Goal: Task Accomplishment & Management: Manage account settings

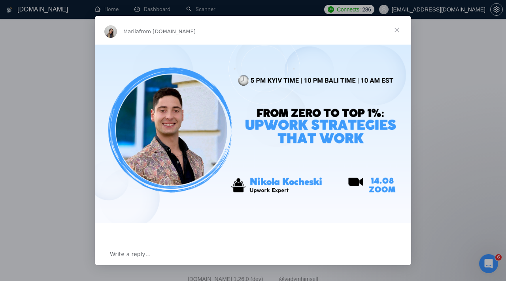
click at [54, 106] on div "Intercom messenger" at bounding box center [253, 140] width 506 height 281
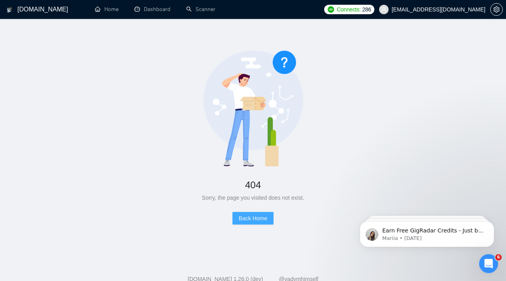
click at [255, 224] on button "Back Home" at bounding box center [252, 218] width 41 height 13
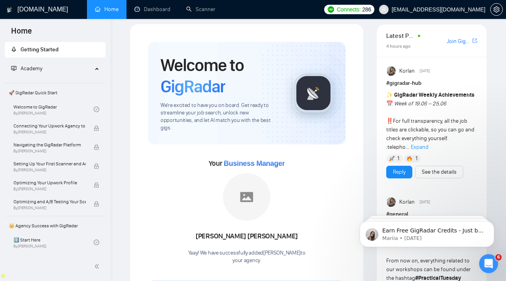
scroll to position [9, 0]
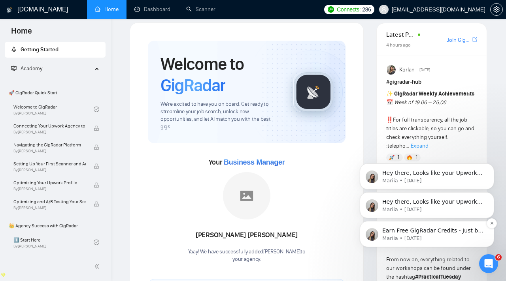
click at [426, 236] on p "Mariia • [DATE]" at bounding box center [433, 238] width 102 height 7
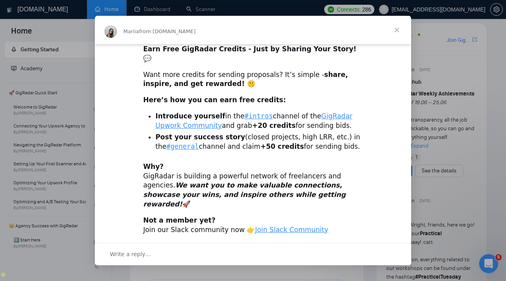
scroll to position [21, 0]
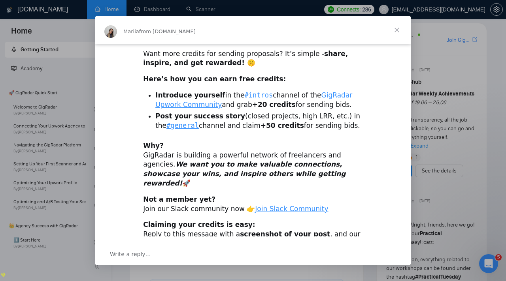
click at [397, 32] on span "Close" at bounding box center [396, 30] width 28 height 28
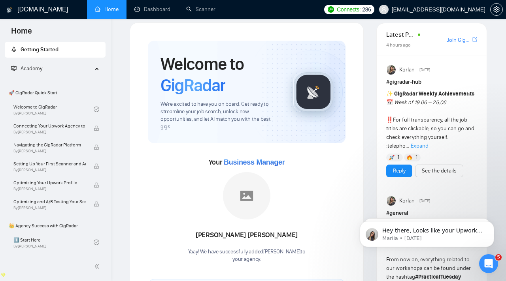
scroll to position [0, 0]
click at [199, 12] on link "Scanner" at bounding box center [200, 9] width 29 height 7
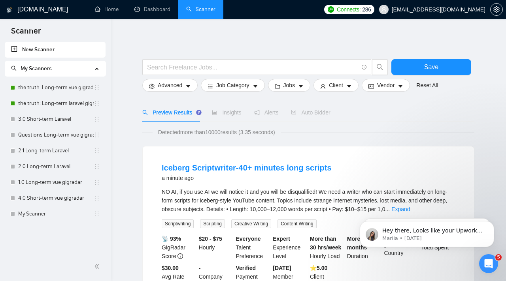
click at [314, 113] on span "Auto Bidder" at bounding box center [310, 112] width 39 height 6
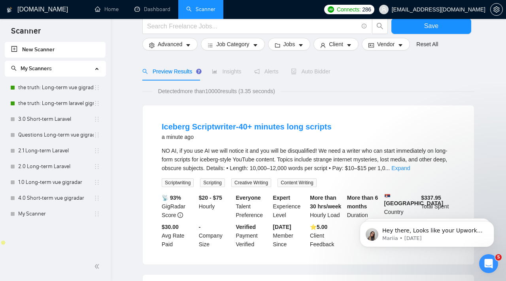
scroll to position [131, 0]
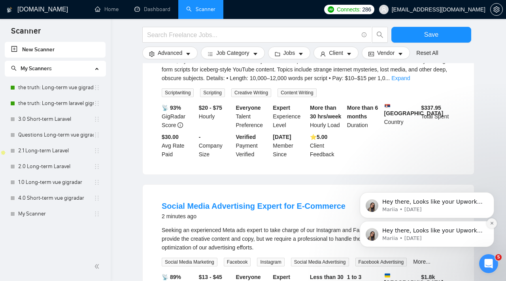
click at [492, 225] on icon "Dismiss notification" at bounding box center [491, 223] width 4 height 4
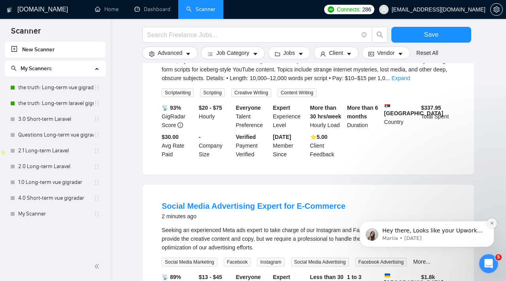
click at [490, 224] on icon "Dismiss notification" at bounding box center [491, 223] width 4 height 4
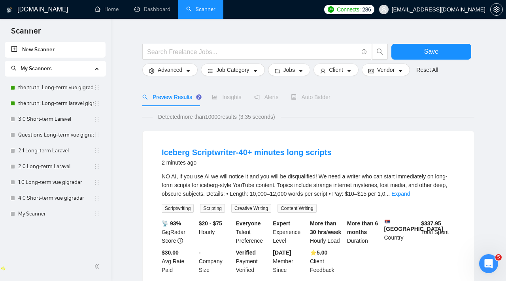
scroll to position [16, 0]
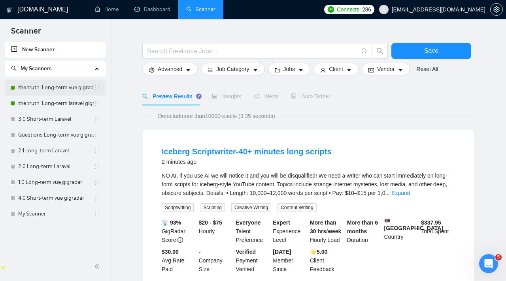
click at [64, 89] on link "the truth: Long-term vue gigradar" at bounding box center [55, 88] width 75 height 16
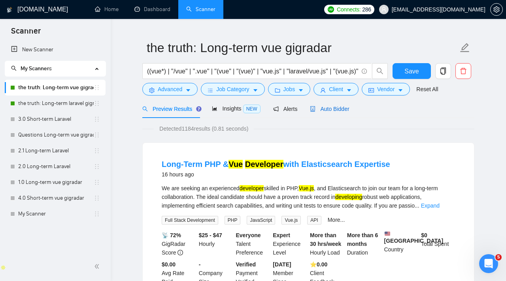
click at [331, 110] on span "Auto Bidder" at bounding box center [329, 109] width 39 height 6
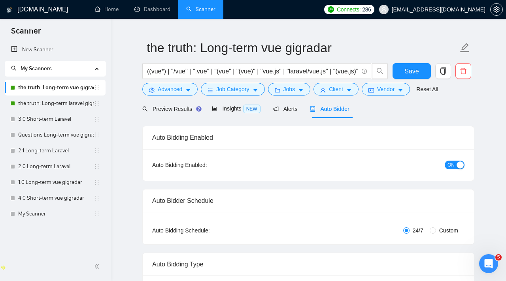
checkbox input "true"
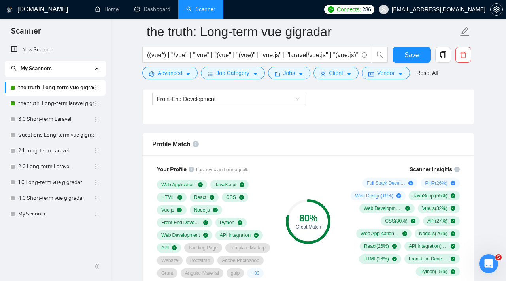
scroll to position [465, 0]
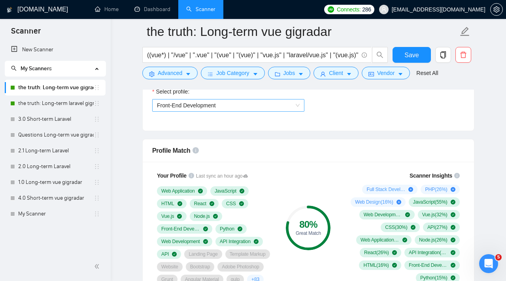
click at [278, 107] on span "Front-End Development" at bounding box center [228, 106] width 143 height 12
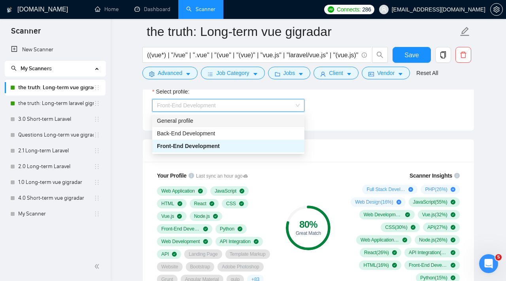
click at [261, 119] on div "General profile" at bounding box center [228, 121] width 143 height 9
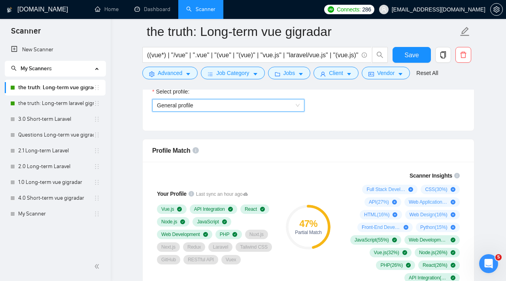
click at [267, 109] on span "General profile" at bounding box center [228, 106] width 143 height 12
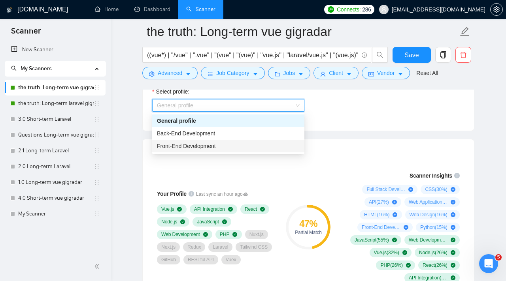
click at [246, 144] on div "Front-End Development" at bounding box center [228, 146] width 143 height 9
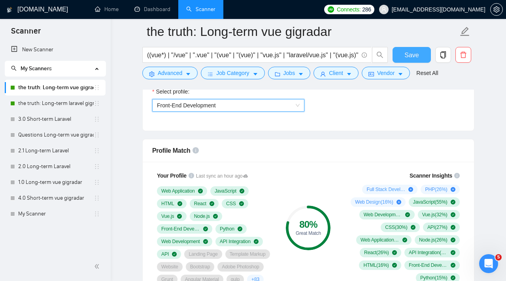
click at [420, 53] on button "Save" at bounding box center [411, 55] width 38 height 16
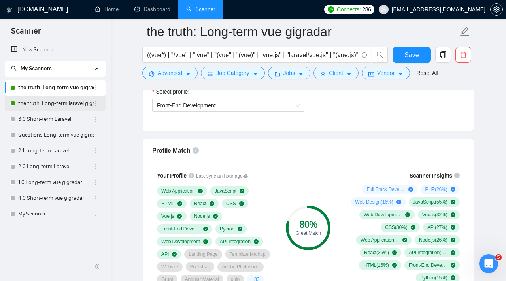
click at [43, 97] on link "the truth: Long-term laravel gigradar" at bounding box center [55, 104] width 75 height 16
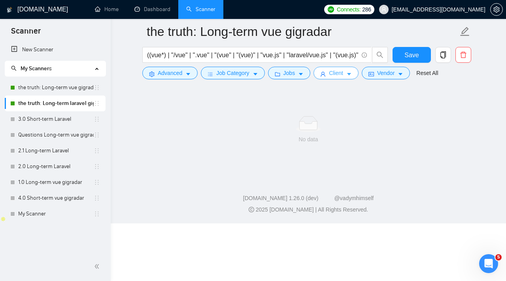
scroll to position [7, 0]
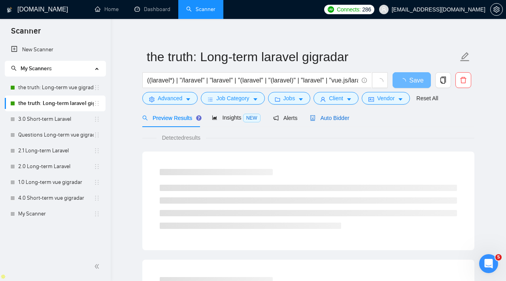
click at [342, 122] on div "Auto Bidder" at bounding box center [329, 118] width 39 height 9
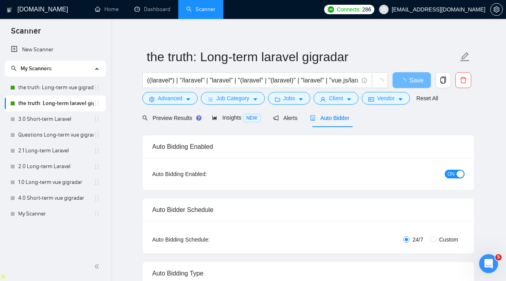
checkbox input "true"
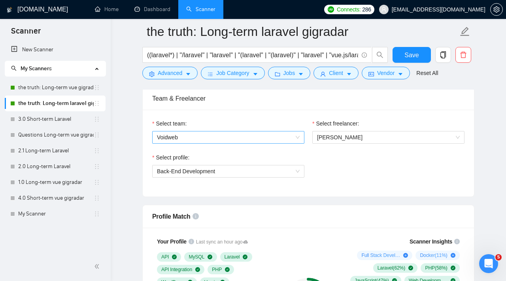
scroll to position [415, 0]
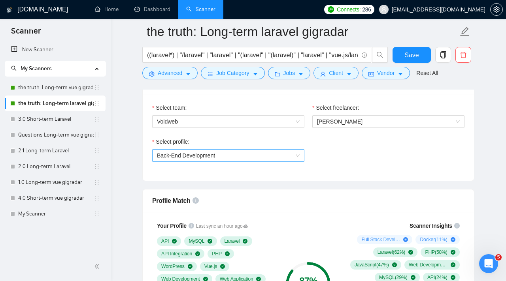
click at [263, 158] on span "Back-End Development" at bounding box center [228, 156] width 143 height 12
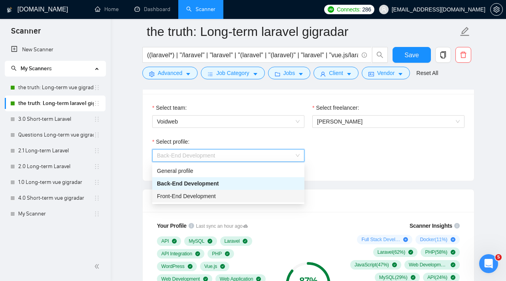
click at [246, 192] on div "Front-End Development" at bounding box center [228, 196] width 143 height 9
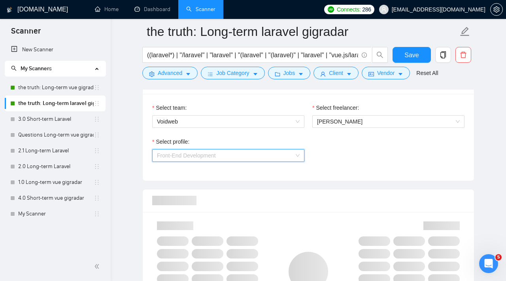
click at [249, 157] on span "Front-End Development" at bounding box center [228, 156] width 143 height 12
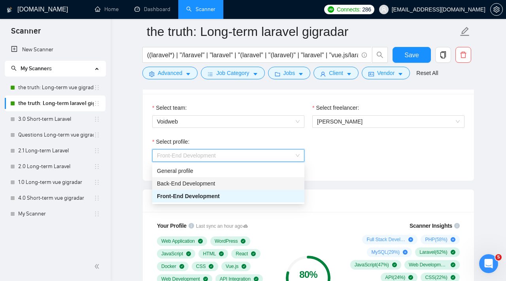
click at [245, 178] on div "Back-End Development" at bounding box center [228, 183] width 152 height 13
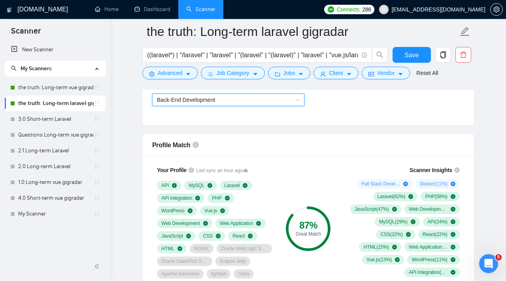
scroll to position [467, 0]
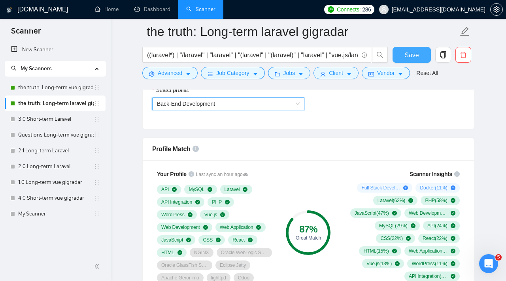
click at [418, 53] on span "Save" at bounding box center [411, 55] width 14 height 10
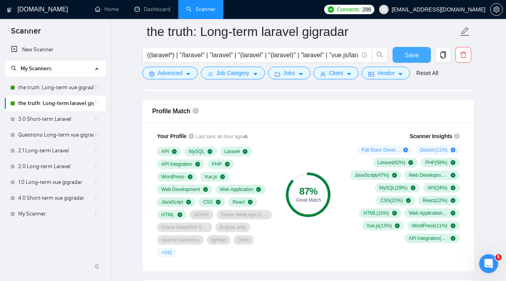
scroll to position [513, 0]
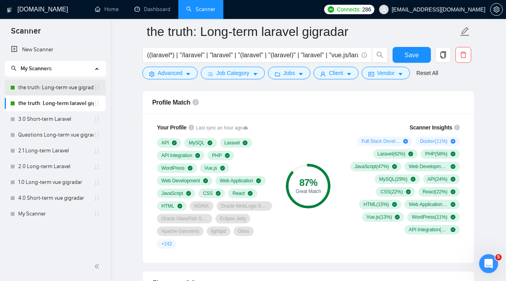
click at [74, 87] on link "the truth: Long-term vue gigradar" at bounding box center [55, 88] width 75 height 16
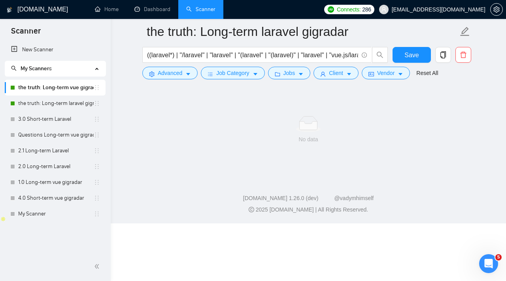
scroll to position [7, 0]
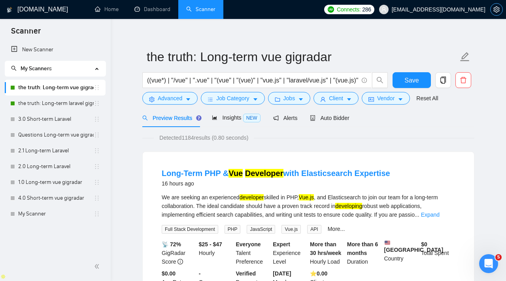
click at [494, 11] on icon "setting" at bounding box center [496, 9] width 6 height 6
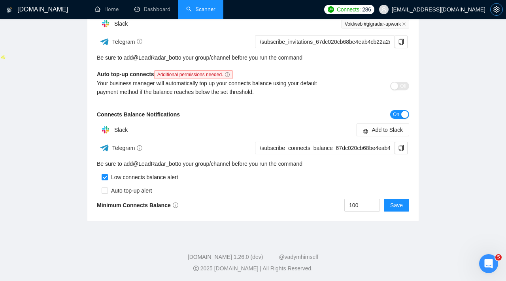
scroll to position [227, 0]
click at [389, 129] on span "Add to Slack" at bounding box center [386, 129] width 31 height 9
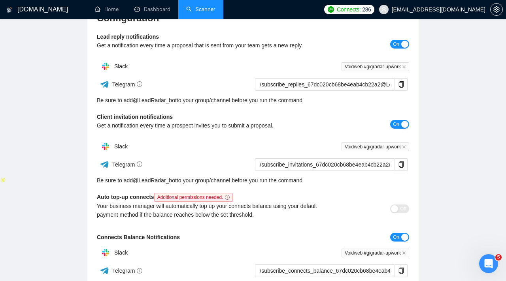
scroll to position [228, 0]
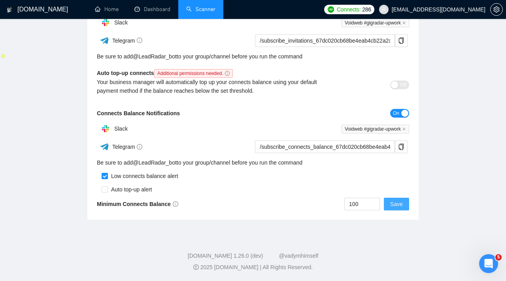
click at [399, 208] on span "Save" at bounding box center [396, 204] width 13 height 9
click at [398, 203] on span "Save" at bounding box center [396, 204] width 13 height 9
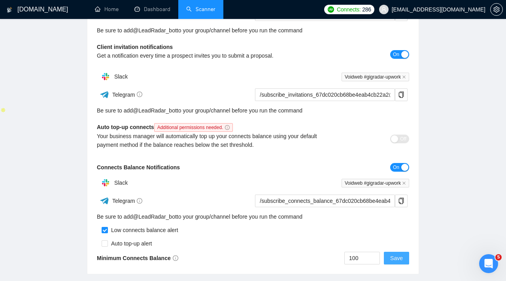
scroll to position [171, 0]
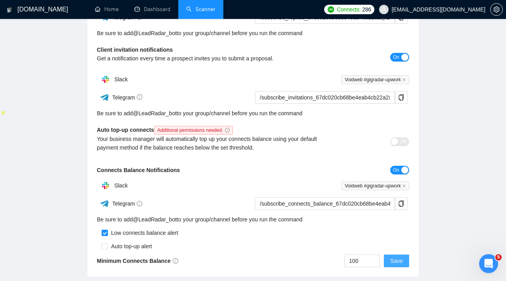
click at [403, 259] on button "Save" at bounding box center [396, 261] width 25 height 13
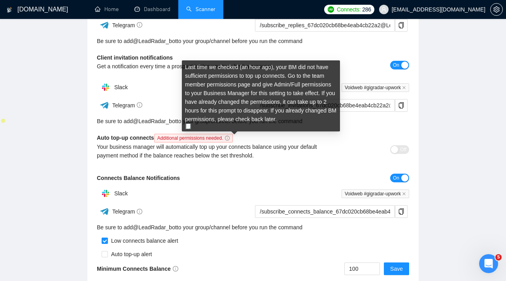
click at [229, 138] on icon "info-circle" at bounding box center [227, 138] width 5 height 5
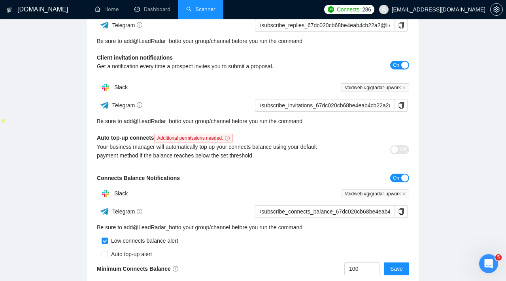
click at [277, 157] on div "Your business manager will automatically top up your connects balance using you…" at bounding box center [214, 151] width 234 height 17
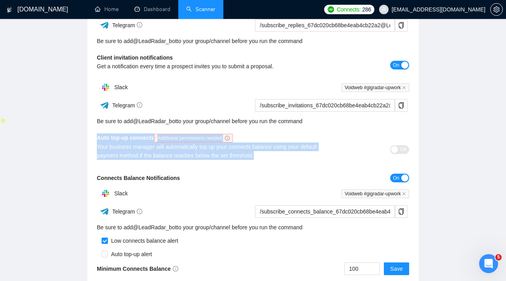
drag, startPoint x: 93, startPoint y: 134, endPoint x: 241, endPoint y: 164, distance: 150.6
click at [241, 164] on div "Configuration Lead reply notifications Get a notification every time a proposal…" at bounding box center [252, 114] width 331 height 342
copy div "Auto top-up connects Additional permissions needed. Your business manager will …"
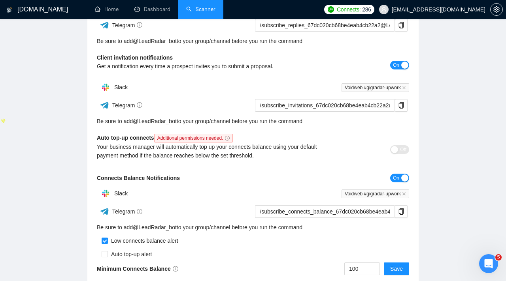
click at [246, 176] on div "Connects Balance Notifications" at bounding box center [214, 178] width 234 height 9
click at [403, 268] on button "Save" at bounding box center [396, 269] width 25 height 13
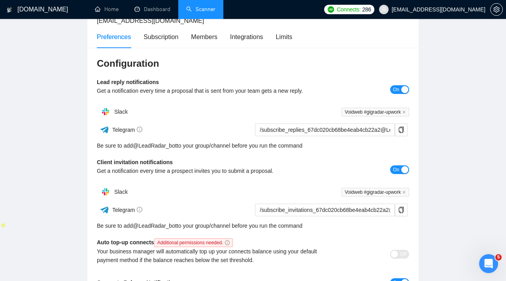
scroll to position [69, 0]
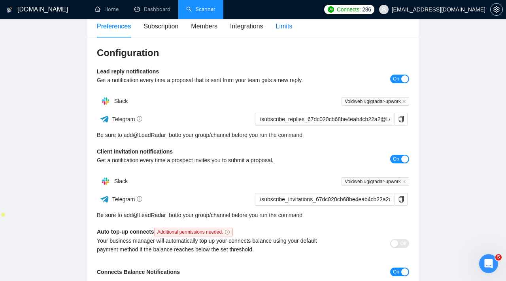
click at [285, 29] on div "Limits" at bounding box center [284, 26] width 17 height 10
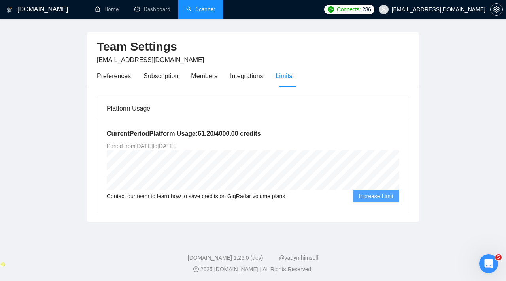
scroll to position [21, 0]
